Goal: Task Accomplishment & Management: Manage account settings

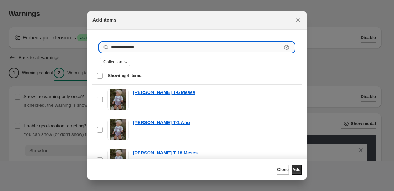
click at [133, 46] on input "**********" at bounding box center [196, 47] width 171 height 10
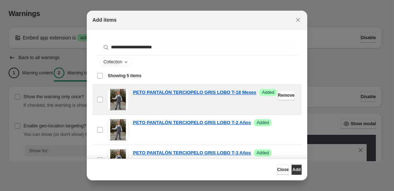
click at [278, 96] on span "Remove" at bounding box center [286, 95] width 17 height 6
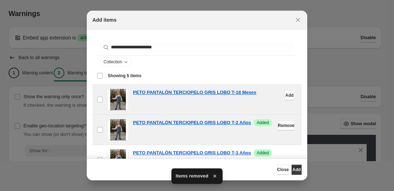
click at [278, 124] on span "Remove" at bounding box center [286, 126] width 17 height 6
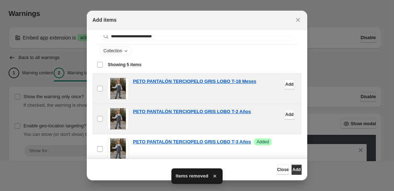
scroll to position [22, 0]
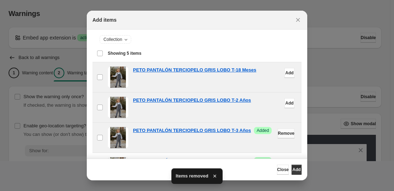
click at [278, 136] on span "Remove" at bounding box center [286, 133] width 17 height 6
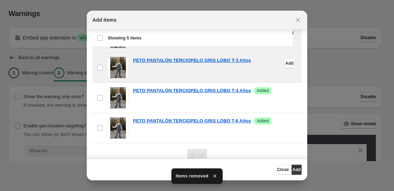
scroll to position [82, 0]
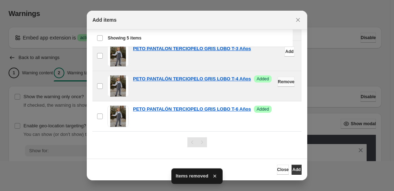
click at [278, 85] on button "Remove" at bounding box center [286, 82] width 17 height 10
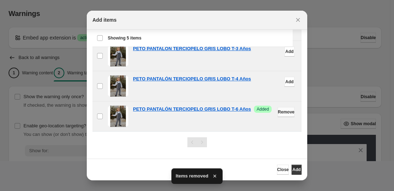
click at [278, 113] on span "Remove" at bounding box center [286, 112] width 17 height 6
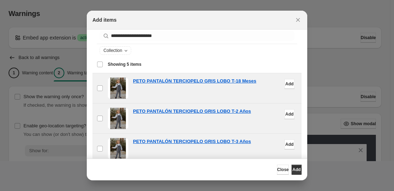
scroll to position [0, 0]
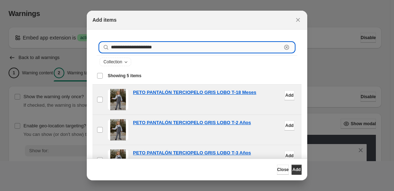
click at [160, 50] on input "**********" at bounding box center [196, 47] width 171 height 10
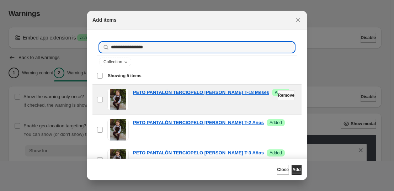
click at [278, 95] on span "Remove" at bounding box center [286, 95] width 17 height 6
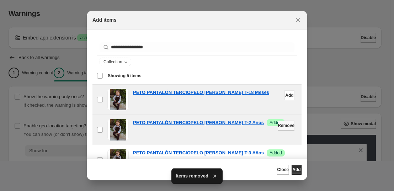
click at [278, 124] on span "Remove" at bounding box center [286, 126] width 17 height 6
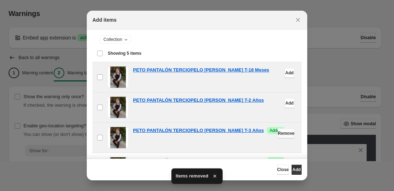
click at [278, 133] on span "Remove" at bounding box center [286, 133] width 17 height 6
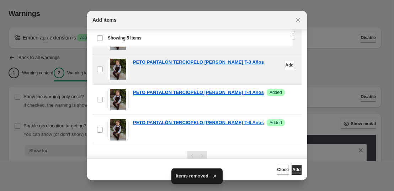
scroll to position [67, 0]
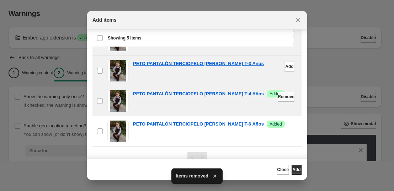
click at [278, 99] on span "Remove" at bounding box center [286, 97] width 17 height 6
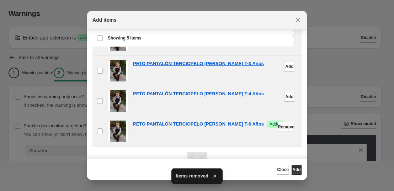
click at [278, 128] on span "Remove" at bounding box center [286, 127] width 17 height 6
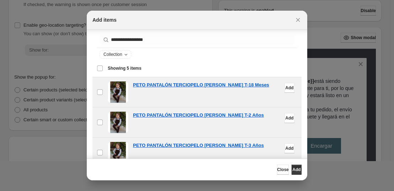
scroll to position [0, 0]
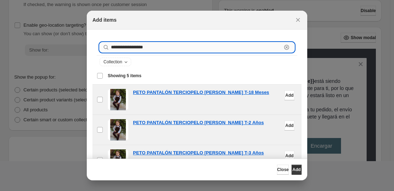
click at [133, 50] on input "**********" at bounding box center [196, 47] width 171 height 10
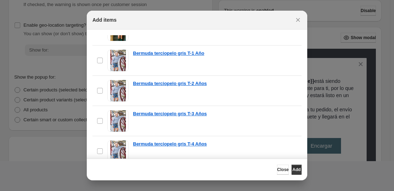
type input "**********"
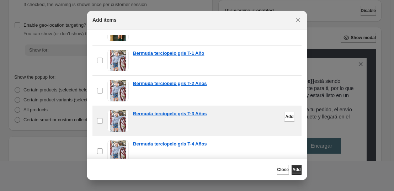
click at [208, 119] on div "Bermuda terciopelo gris T-3 Años" at bounding box center [215, 120] width 164 height 21
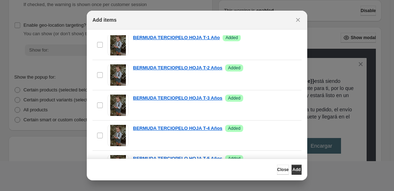
scroll to position [1507, 0]
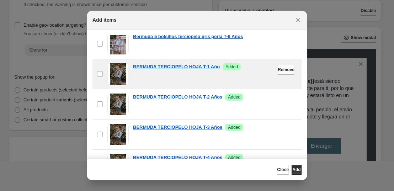
click at [278, 70] on span "Remove" at bounding box center [286, 70] width 17 height 6
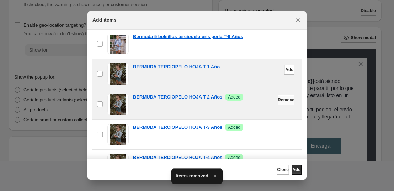
click at [278, 101] on span "Remove" at bounding box center [286, 100] width 17 height 6
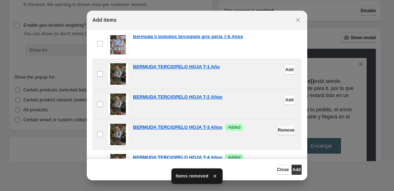
click at [278, 127] on button "Remove" at bounding box center [286, 130] width 17 height 10
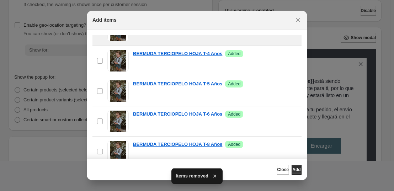
scroll to position [1524, 0]
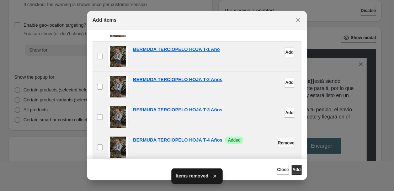
click at [278, 145] on span "Remove" at bounding box center [286, 143] width 17 height 6
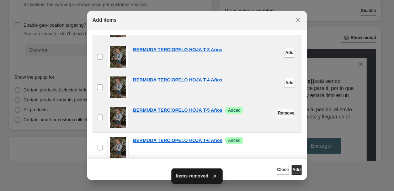
scroll to position [1579, 0]
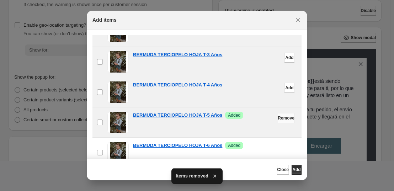
click at [278, 116] on span "Remove" at bounding box center [286, 118] width 17 height 6
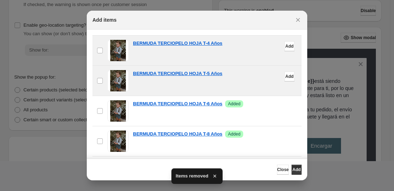
scroll to position [1630, 0]
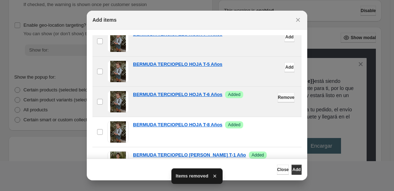
click at [278, 97] on span "Remove" at bounding box center [286, 98] width 17 height 6
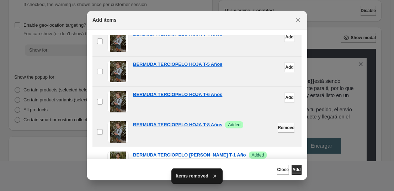
click at [278, 130] on button "Remove" at bounding box center [286, 128] width 17 height 10
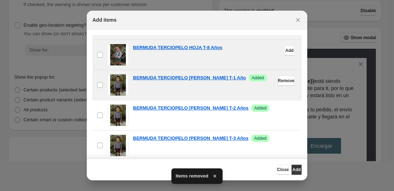
scroll to position [1708, 0]
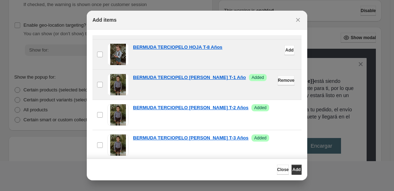
click at [278, 82] on span "Remove" at bounding box center [286, 81] width 17 height 6
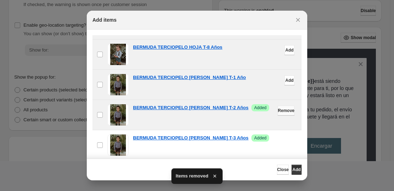
click at [278, 111] on span "Remove" at bounding box center [286, 111] width 17 height 6
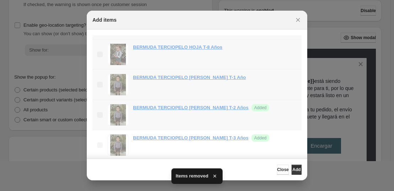
scroll to position [1735, 0]
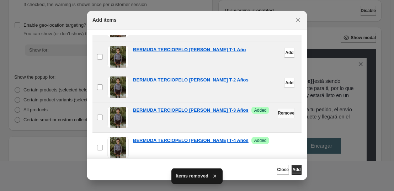
click at [278, 110] on button "Remove" at bounding box center [286, 113] width 17 height 10
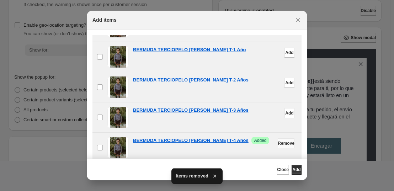
click at [278, 145] on span "Remove" at bounding box center [286, 143] width 17 height 6
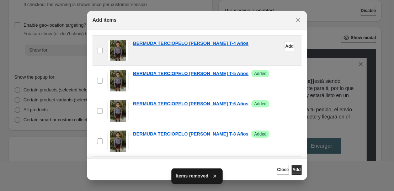
scroll to position [1867, 0]
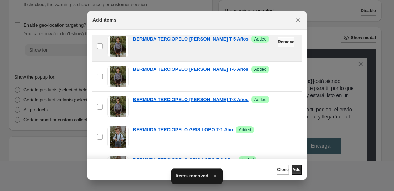
click at [278, 42] on span "Remove" at bounding box center [286, 42] width 17 height 6
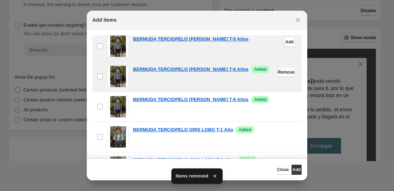
click at [278, 71] on span "Remove" at bounding box center [286, 72] width 17 height 6
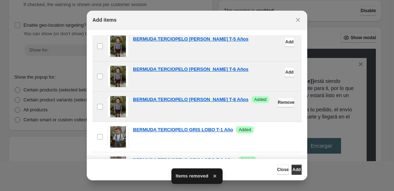
click at [278, 99] on button "Remove" at bounding box center [286, 102] width 17 height 10
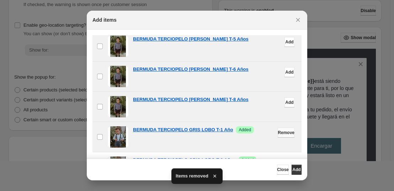
click at [278, 132] on span "Remove" at bounding box center [286, 133] width 17 height 6
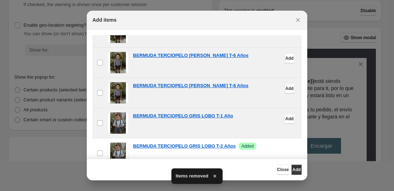
scroll to position [1968, 0]
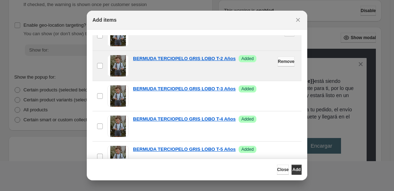
click at [278, 64] on button "Remove" at bounding box center [286, 62] width 17 height 10
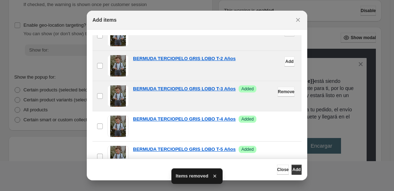
click at [278, 90] on span "Remove" at bounding box center [286, 92] width 17 height 6
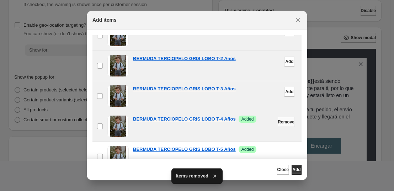
click at [278, 125] on button "Remove" at bounding box center [286, 122] width 17 height 10
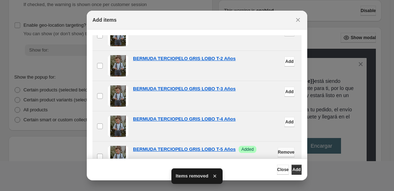
click at [278, 150] on span "Remove" at bounding box center [286, 152] width 17 height 6
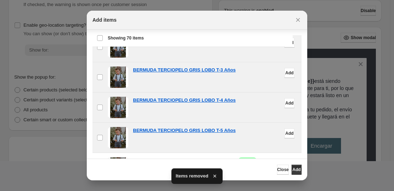
scroll to position [82, 0]
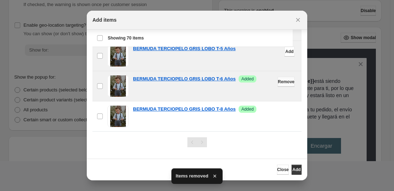
click at [278, 79] on span "Remove" at bounding box center [286, 82] width 17 height 6
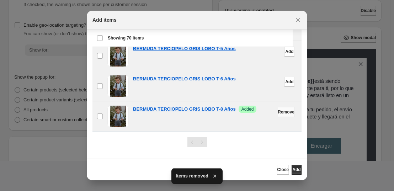
click at [278, 113] on span "Remove" at bounding box center [286, 112] width 17 height 6
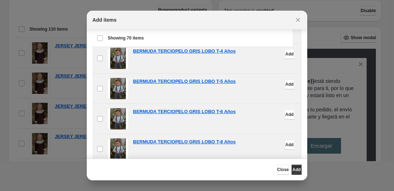
scroll to position [0, 0]
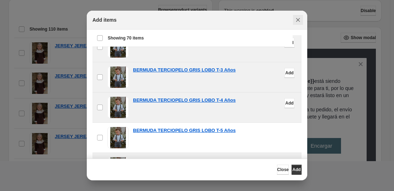
click at [298, 22] on icon "Close" at bounding box center [297, 19] width 7 height 7
